Goal: Contribute content: Add original content to the website for others to see

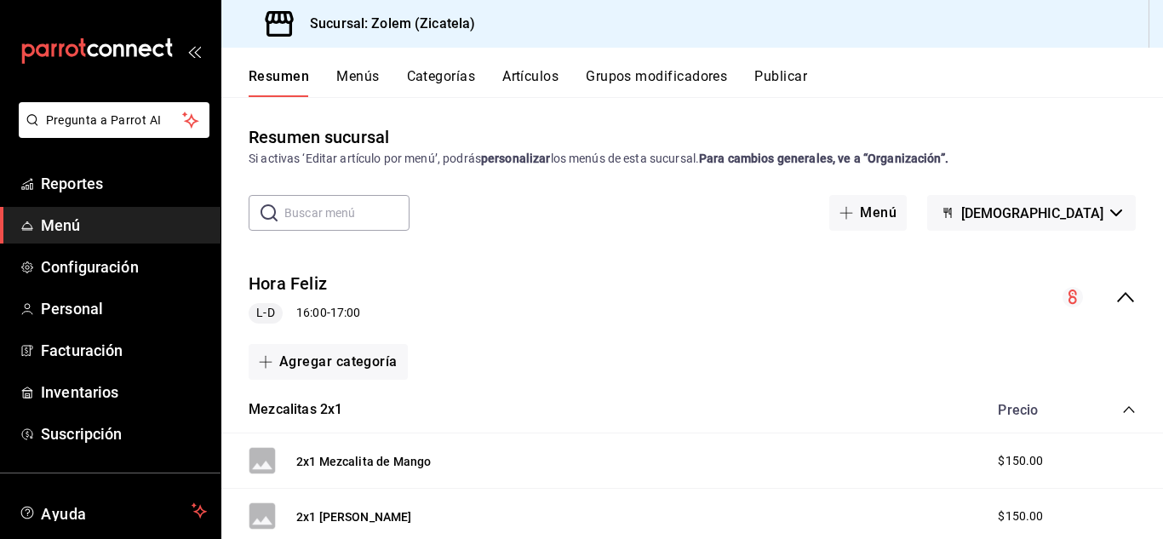
click at [535, 78] on button "Artículos" at bounding box center [530, 82] width 56 height 29
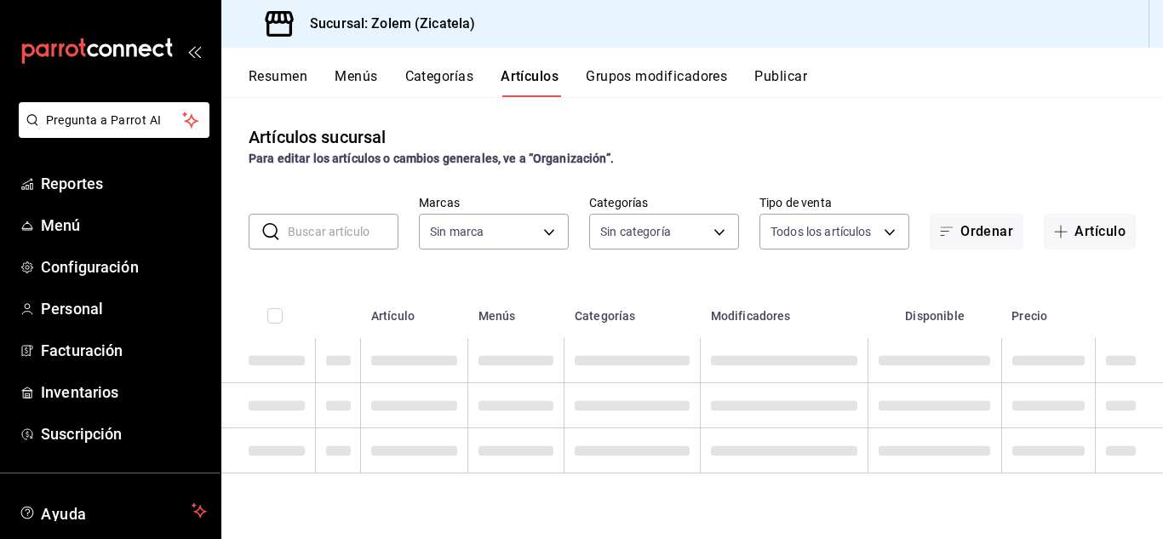
type input "9ccda376-8f42-473a-ad6f-e3d66941e772"
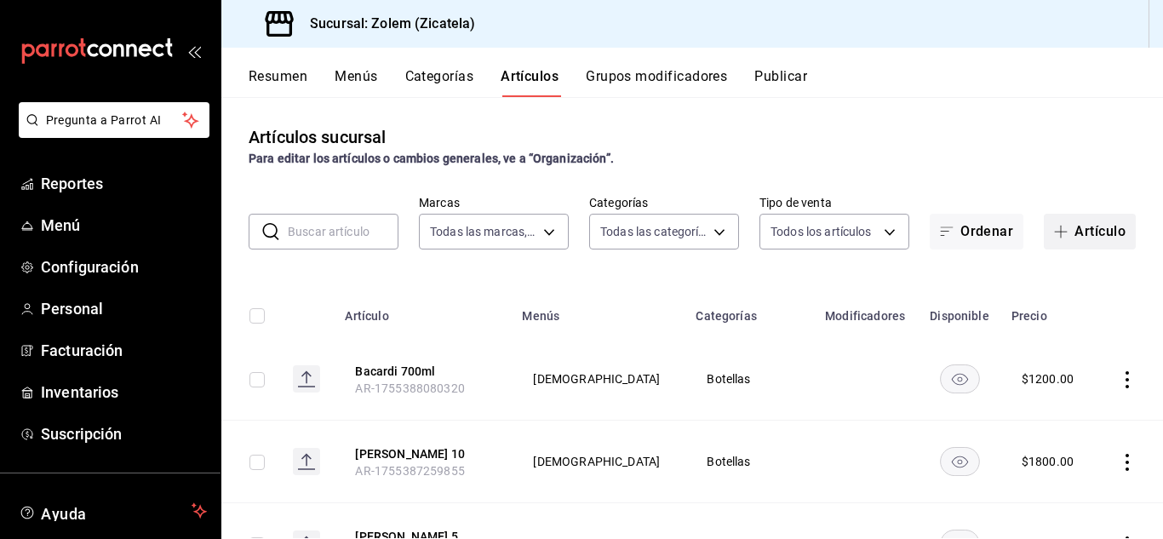
type input "9475af1a-0467-4d4d-b8ea-8579b017135e,a3346818-3de2-46b1-ad93-8dd44e86118e,67a95…"
click at [1088, 224] on button "Artículo" at bounding box center [1090, 232] width 92 height 36
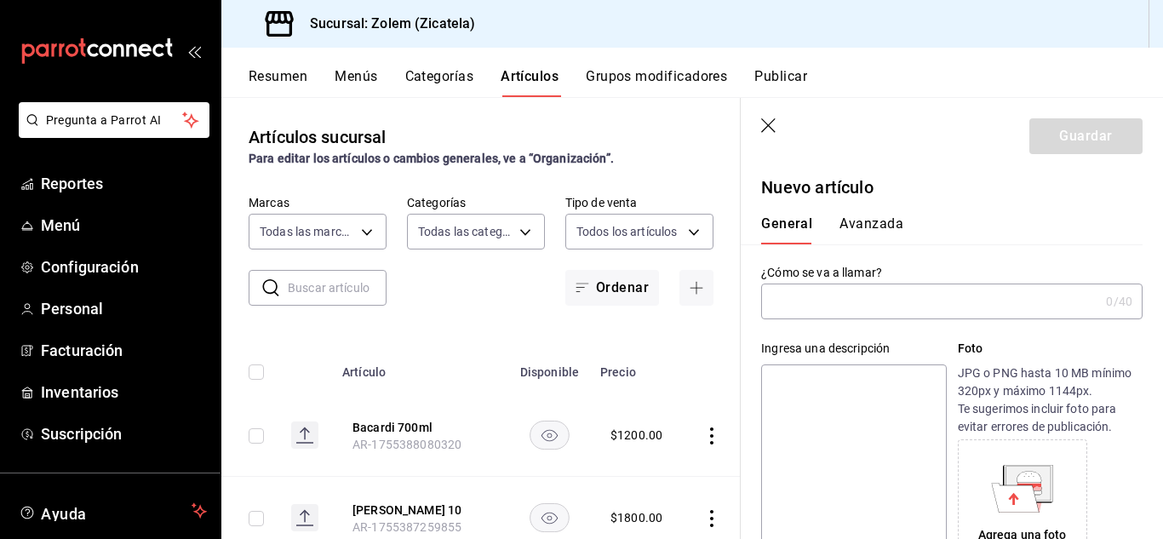
type input "AR-1756342084660"
click at [816, 301] on input "text" at bounding box center [930, 301] width 338 height 34
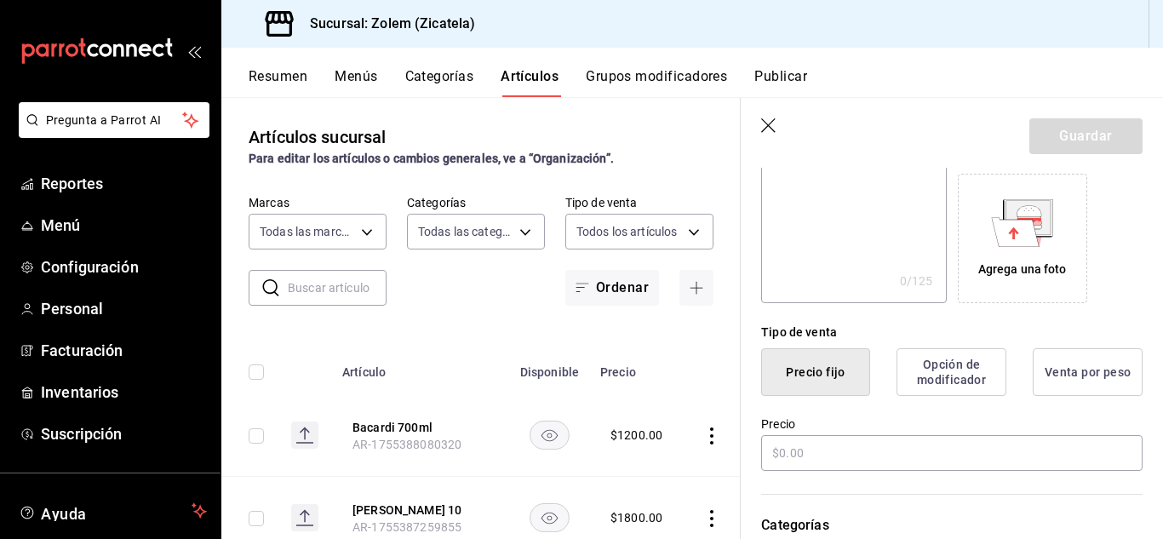
scroll to position [267, 0]
type input "Amaretto Sour"
click at [807, 456] on input "text" at bounding box center [952, 452] width 382 height 36
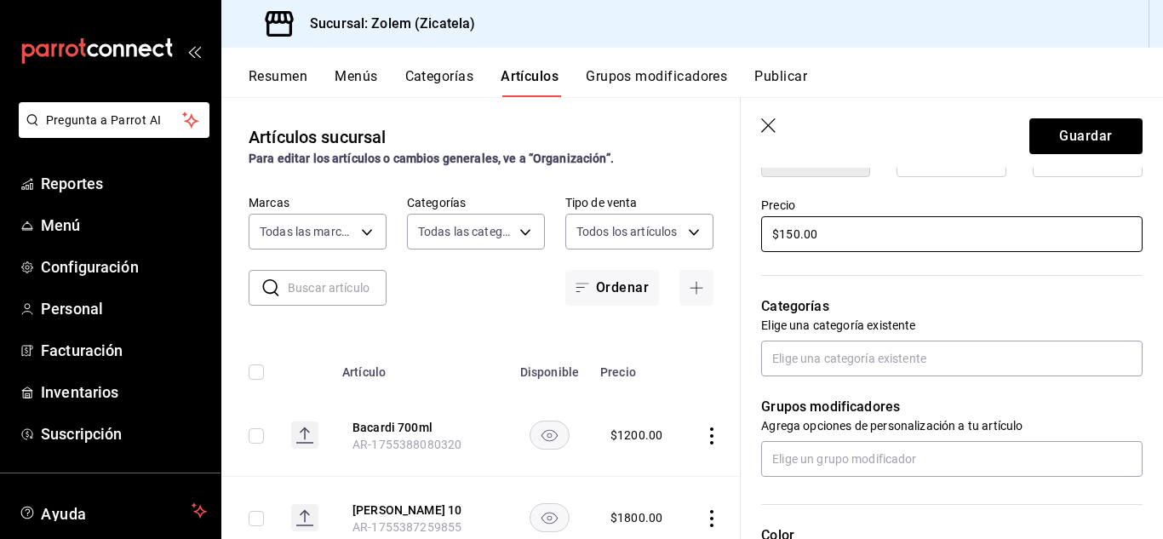
scroll to position [492, 0]
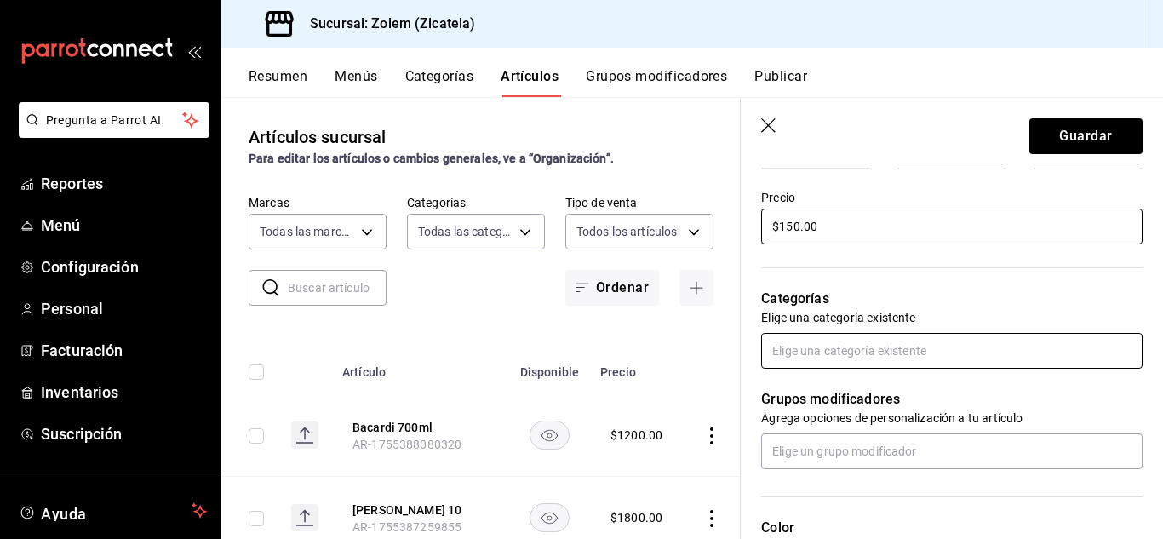
type input "$150.00"
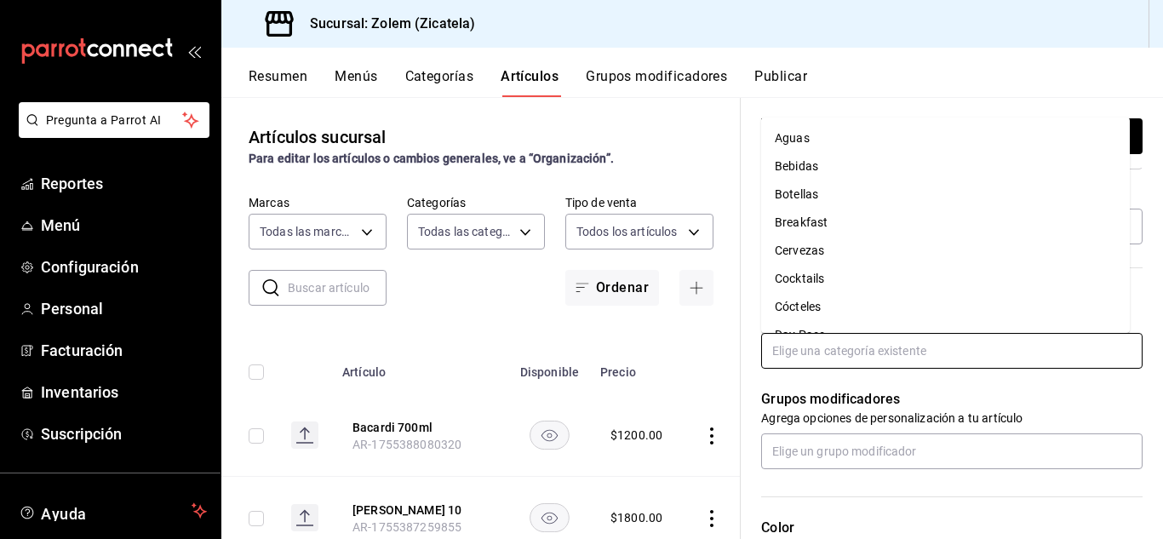
click at [787, 346] on input "text" at bounding box center [952, 351] width 382 height 36
click at [805, 280] on li "Cocktails" at bounding box center [945, 279] width 369 height 28
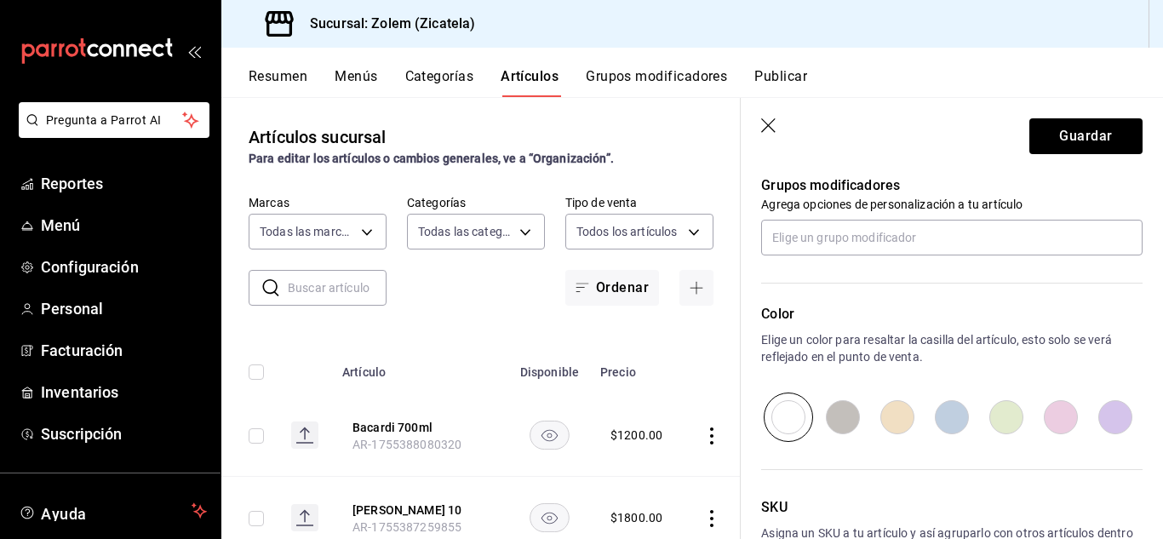
scroll to position [761, 0]
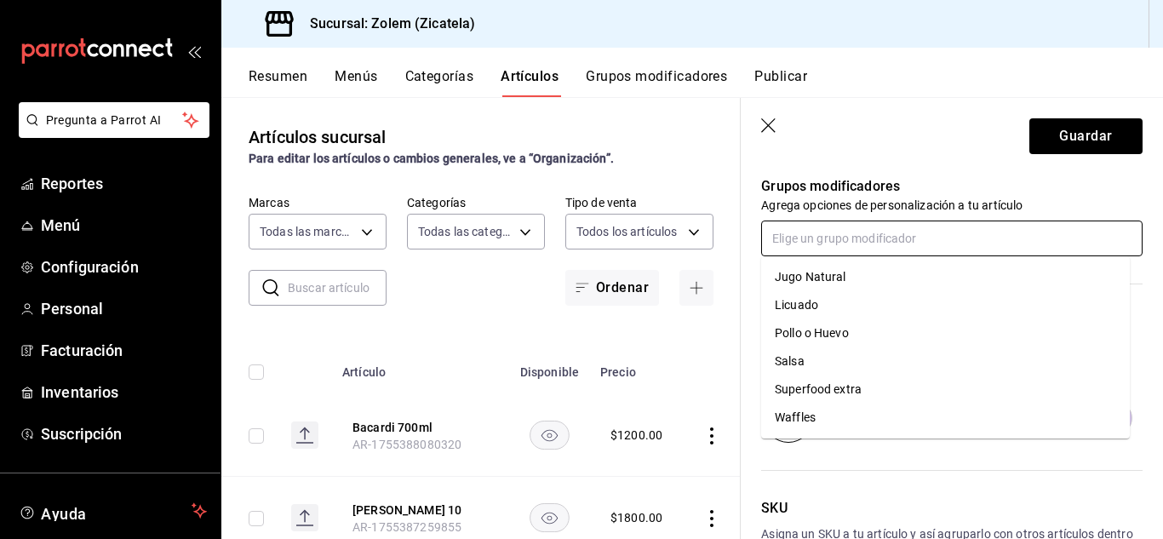
click at [822, 247] on input "text" at bounding box center [952, 239] width 382 height 36
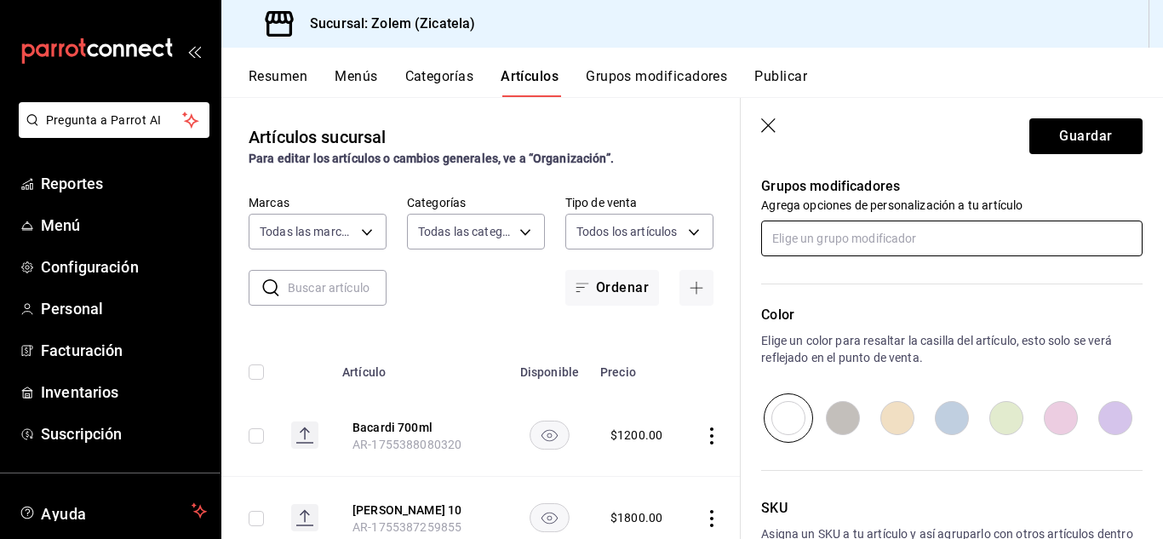
click at [822, 247] on input "text" at bounding box center [952, 239] width 382 height 36
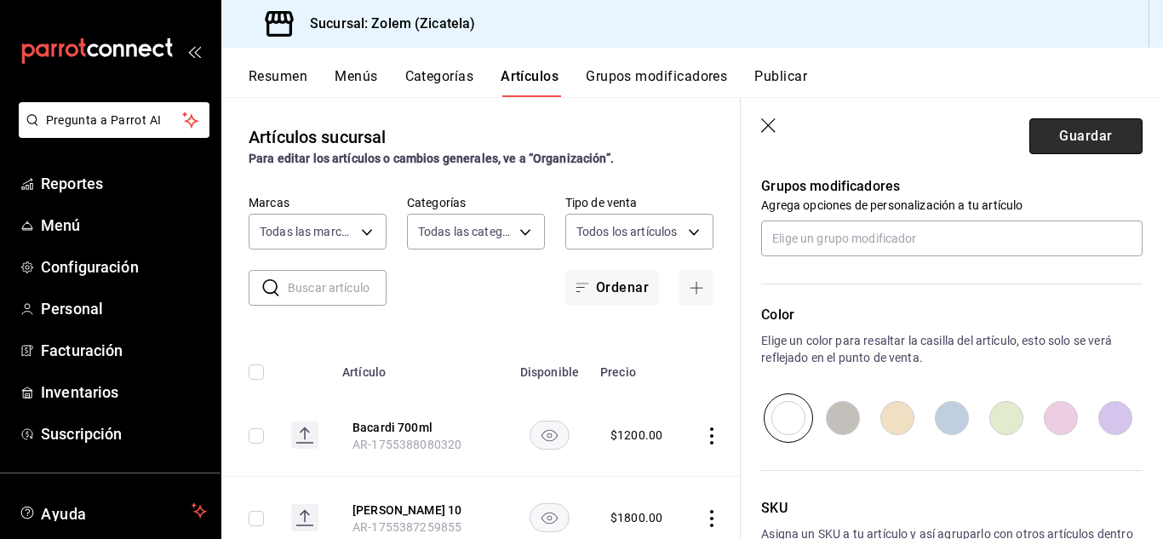
click at [1030, 142] on button "Guardar" at bounding box center [1086, 136] width 113 height 36
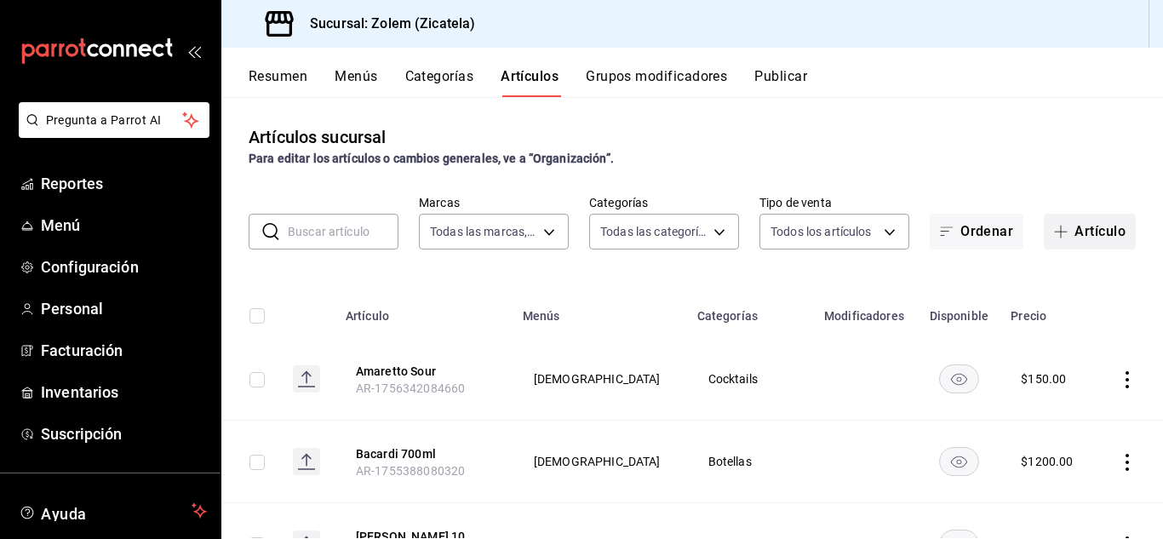
click at [1071, 238] on button "Artículo" at bounding box center [1090, 232] width 92 height 36
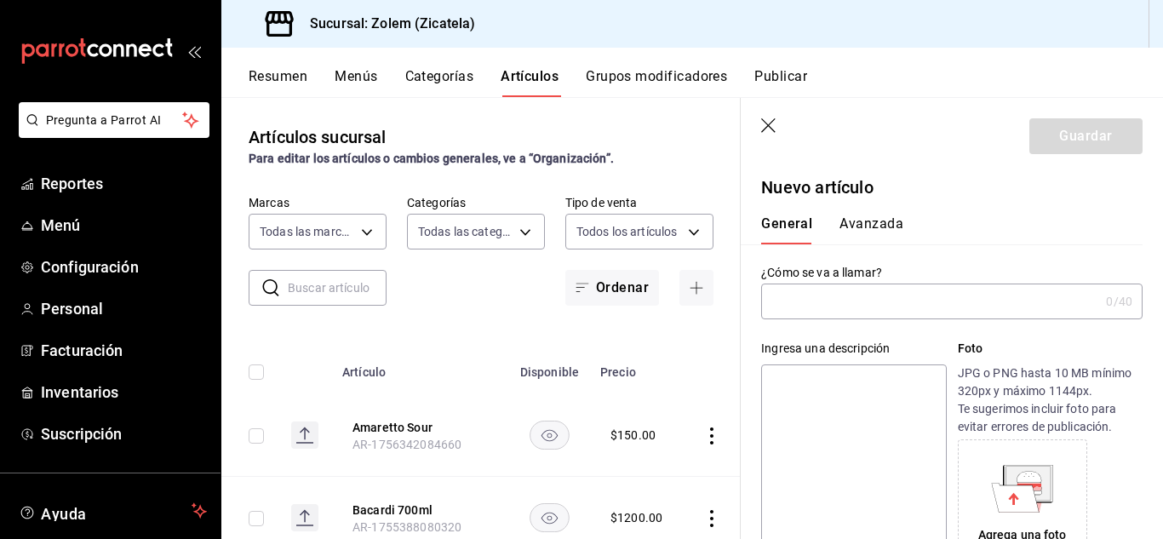
type input "T"
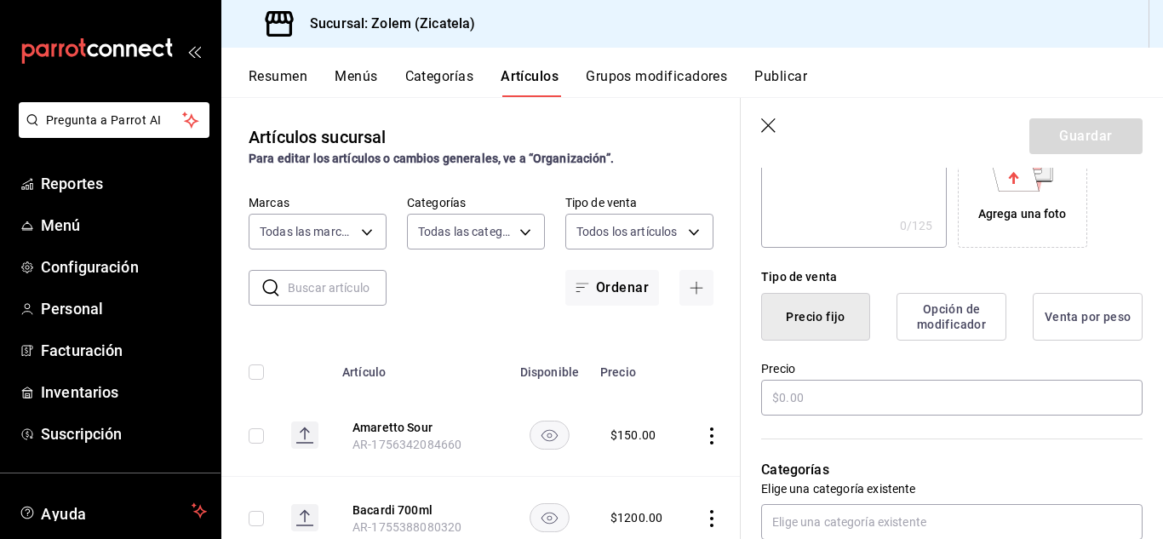
scroll to position [324, 0]
type input "Red Label Shot"
click at [805, 393] on input "text" at bounding box center [952, 395] width 382 height 36
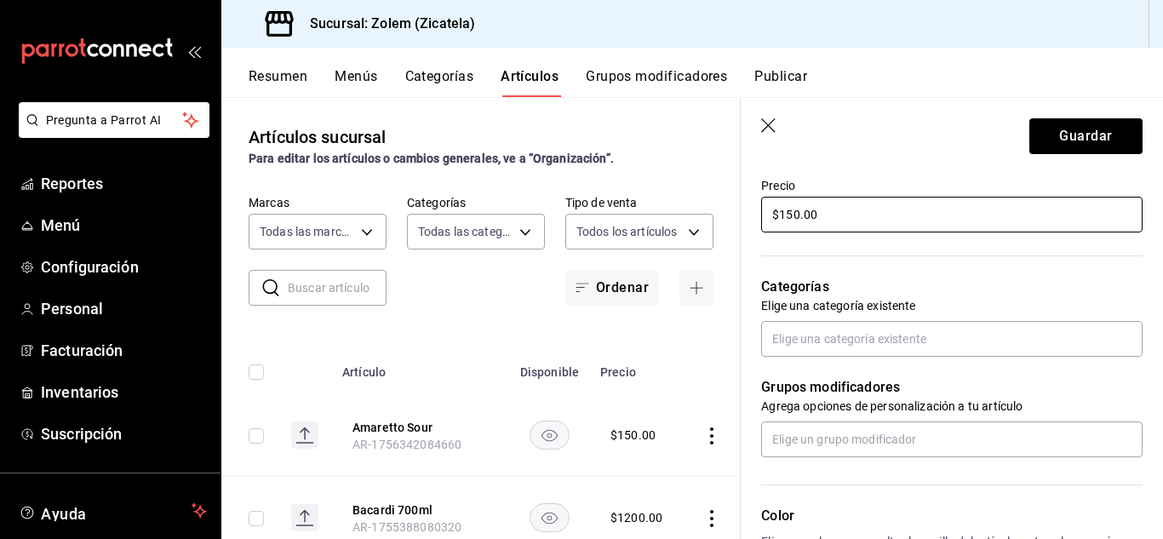
scroll to position [505, 0]
type input "$150.00"
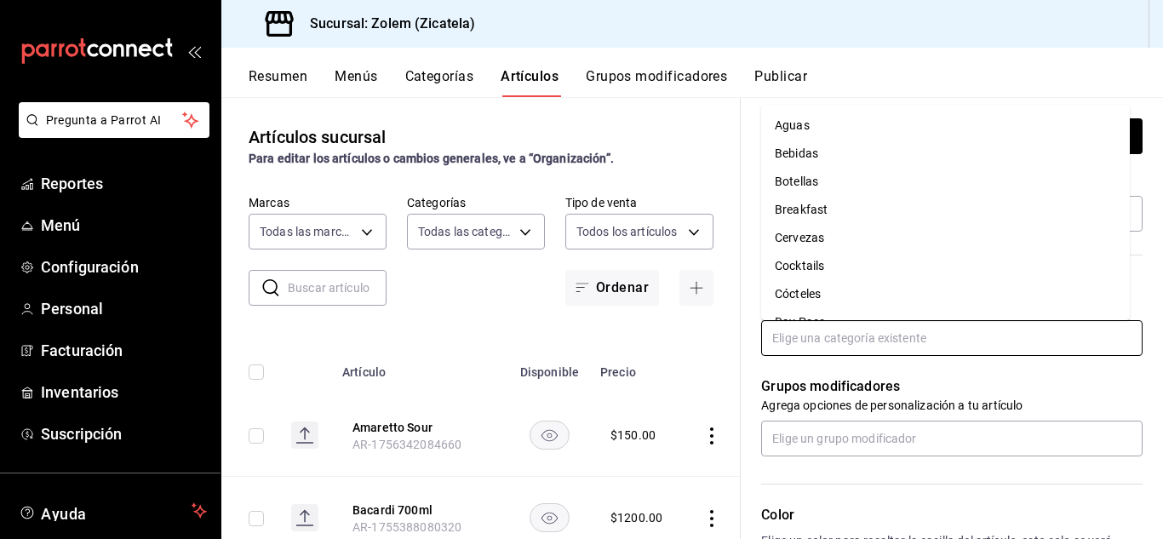
click at [812, 332] on input "text" at bounding box center [952, 338] width 382 height 36
click at [817, 270] on li "Cocktails" at bounding box center [945, 266] width 369 height 28
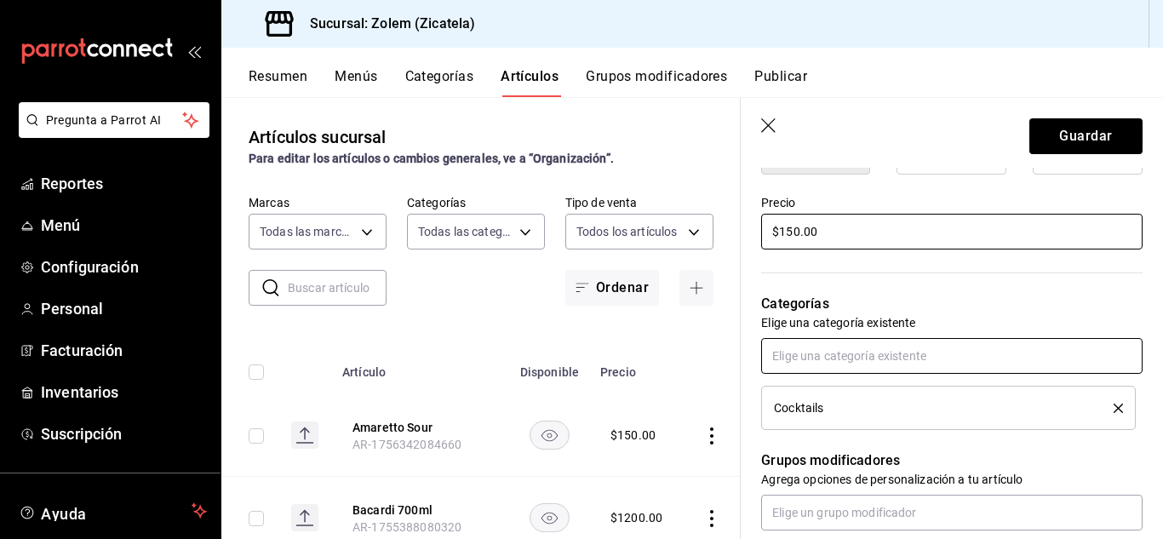
scroll to position [486, 0]
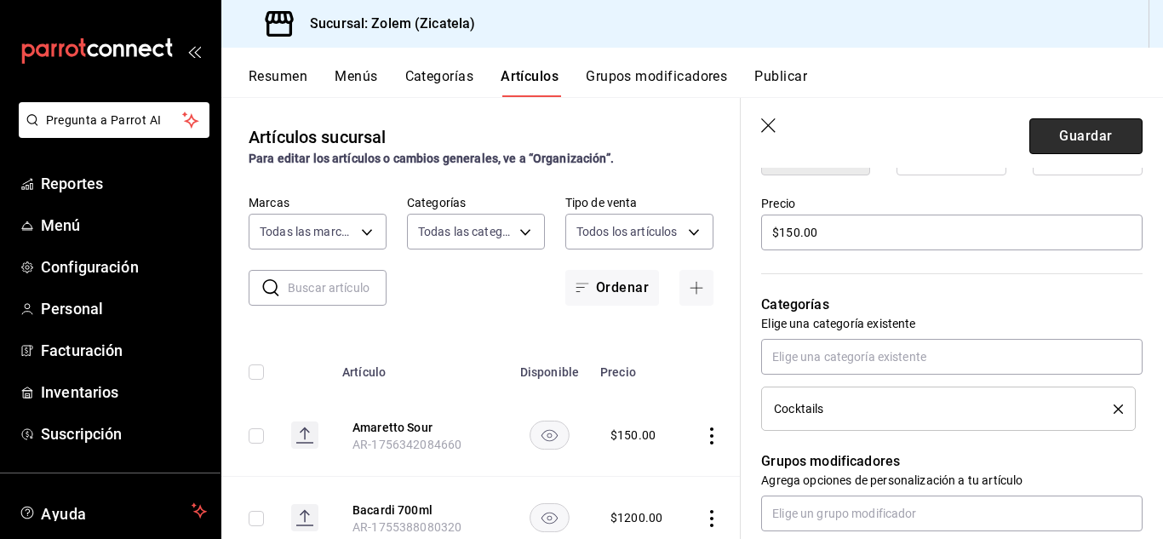
click at [1048, 135] on button "Guardar" at bounding box center [1086, 136] width 113 height 36
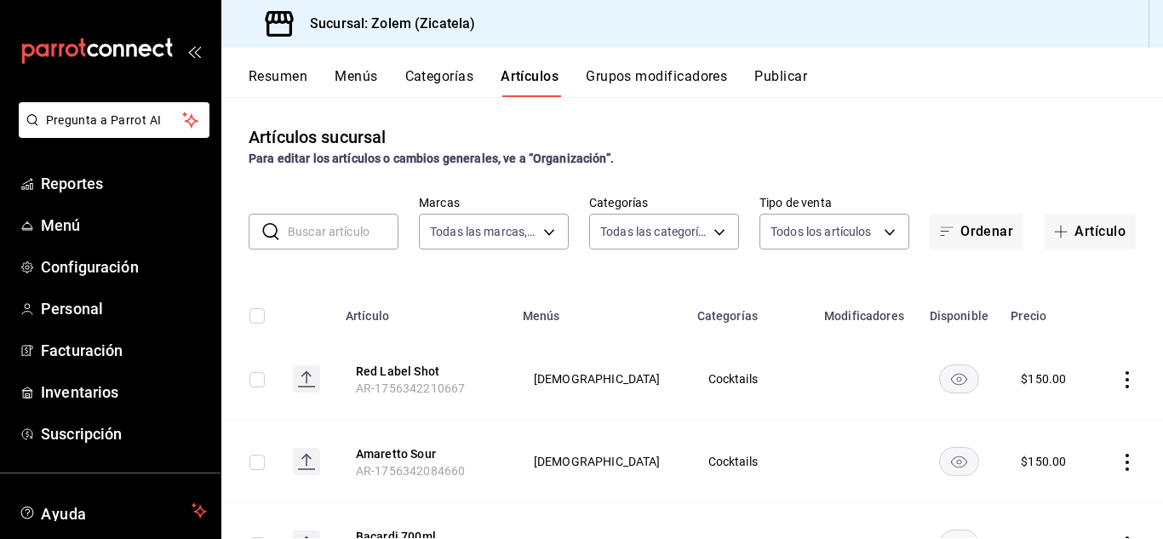
click at [784, 81] on button "Publicar" at bounding box center [781, 82] width 53 height 29
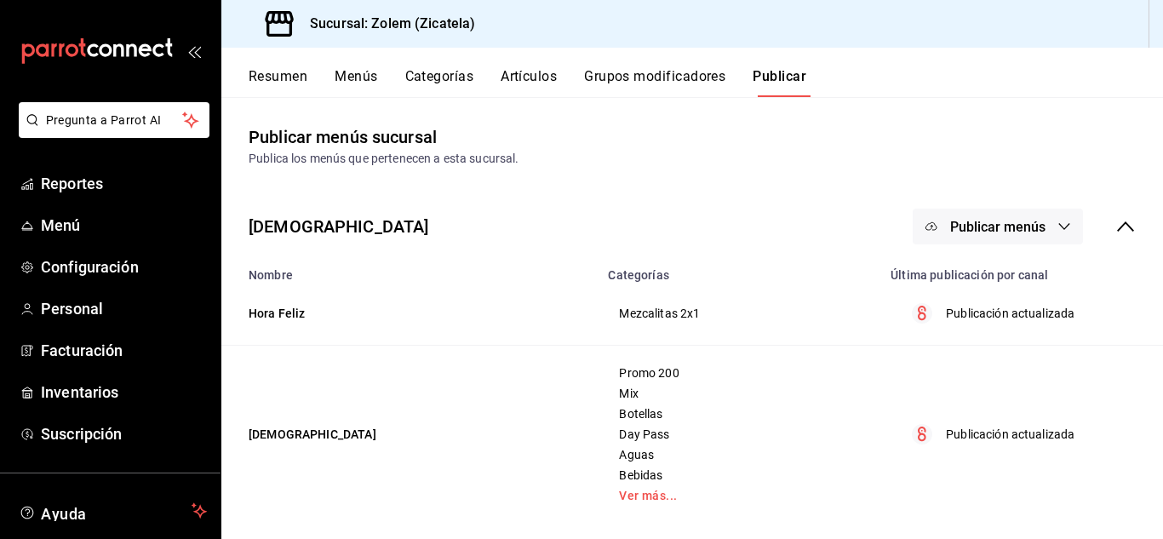
click at [1026, 223] on span "Publicar menús" at bounding box center [997, 227] width 95 height 16
click at [1008, 282] on span "Punto de venta" at bounding box center [1010, 282] width 82 height 18
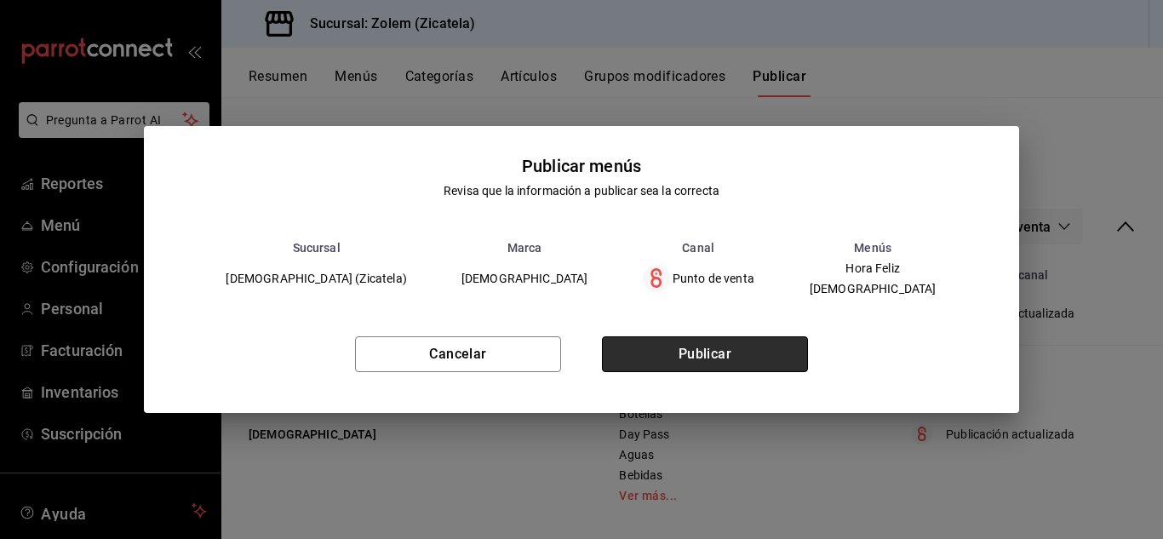
click at [691, 346] on button "Publicar" at bounding box center [705, 354] width 206 height 36
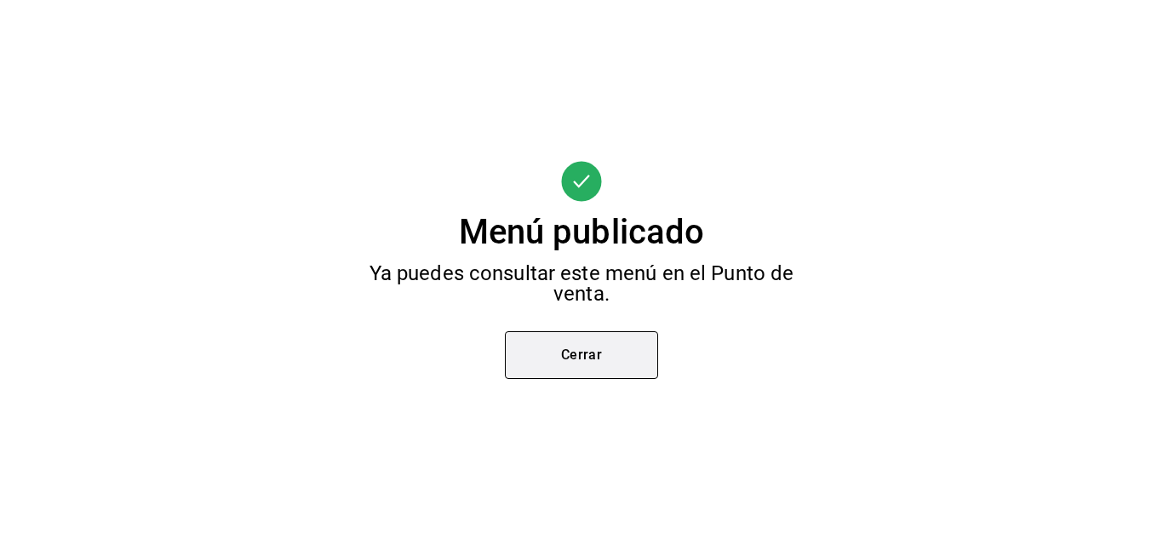
click at [590, 353] on button "Cerrar" at bounding box center [581, 355] width 153 height 48
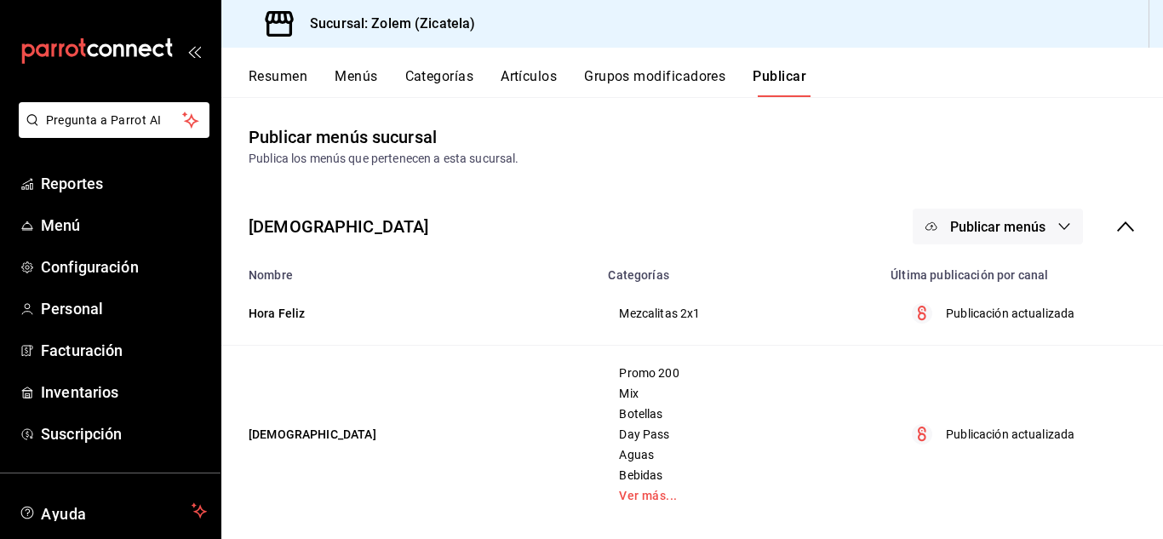
click at [774, 74] on button "Publicar" at bounding box center [780, 82] width 54 height 29
